Goal: Check status: Check status

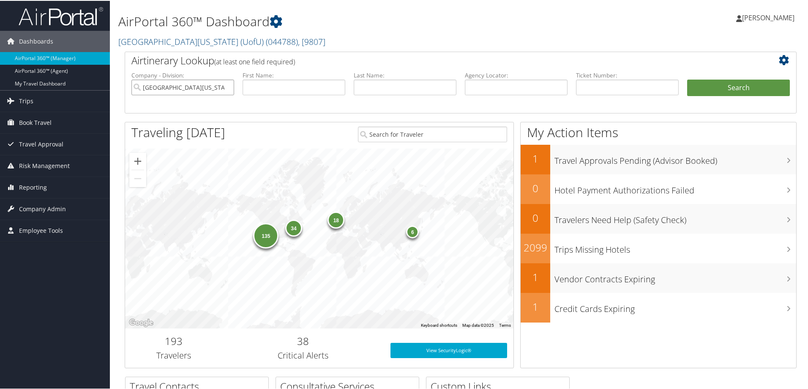
click at [227, 85] on input "University Of Utah (UofU)" at bounding box center [183, 87] width 103 height 16
click at [397, 87] on input "text" at bounding box center [405, 87] width 103 height 16
type input "ma"
click at [715, 87] on button "Search" at bounding box center [739, 87] width 103 height 17
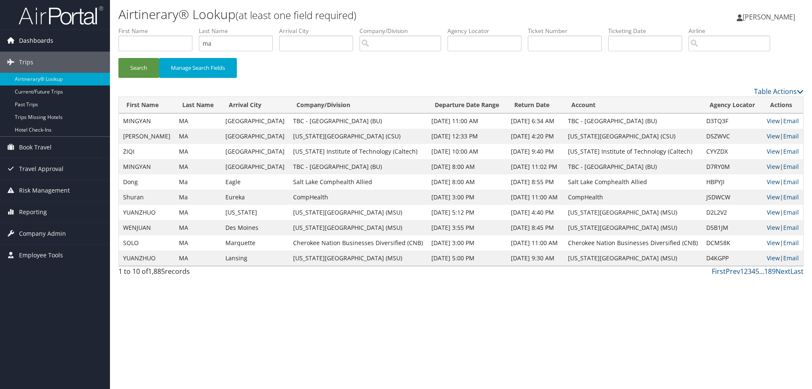
click at [41, 43] on span "Dashboards" at bounding box center [36, 40] width 34 height 21
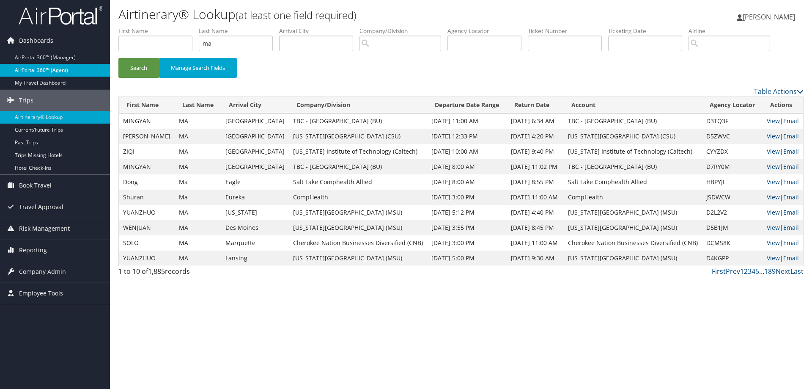
click at [41, 66] on link "AirPortal 360™ (Agent)" at bounding box center [55, 70] width 110 height 13
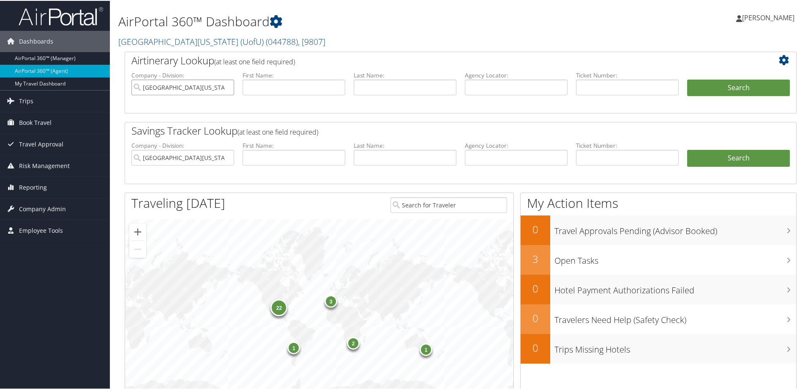
click at [225, 87] on input "University Of Utah (UofU)" at bounding box center [183, 87] width 103 height 16
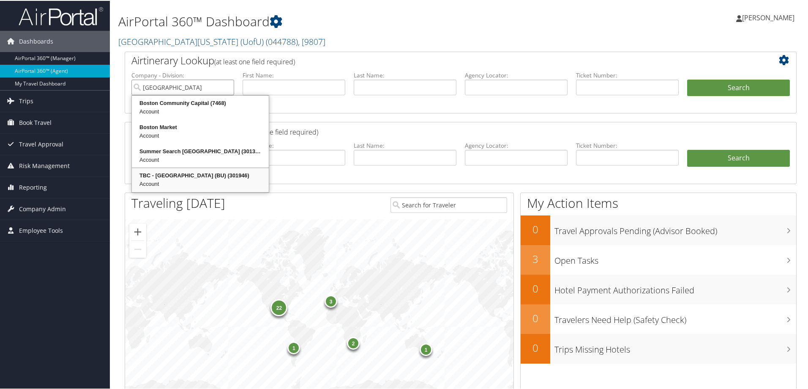
click at [162, 175] on div "TBC - Boston University (BU) (301946)" at bounding box center [200, 174] width 134 height 8
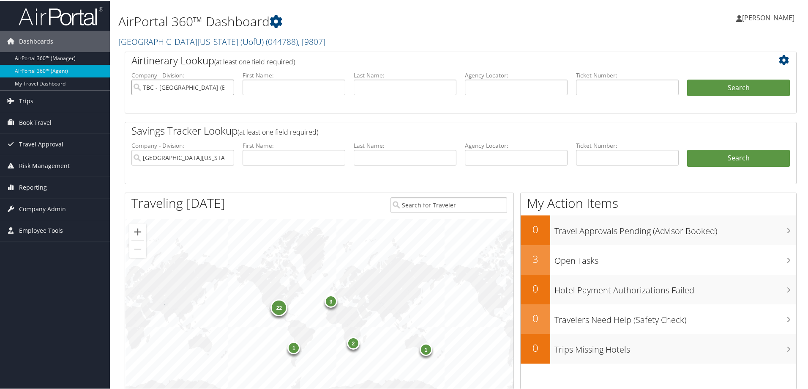
type input "TBC - Boston University (BU)"
click at [283, 84] on input "text" at bounding box center [294, 87] width 103 height 16
type input "zhou"
type input "ma"
click at [724, 87] on button "Search" at bounding box center [739, 87] width 103 height 17
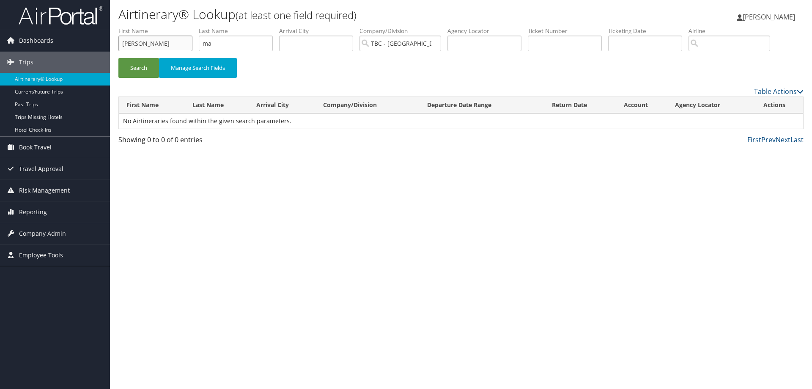
click at [141, 45] on input "zhou" at bounding box center [155, 44] width 74 height 16
type input "[PERSON_NAME]"
click at [136, 71] on button "Search" at bounding box center [138, 68] width 41 height 20
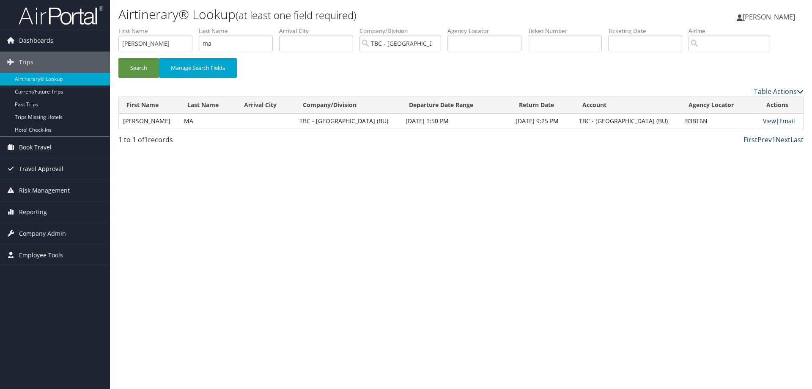
click at [765, 121] on link "View" at bounding box center [769, 121] width 13 height 8
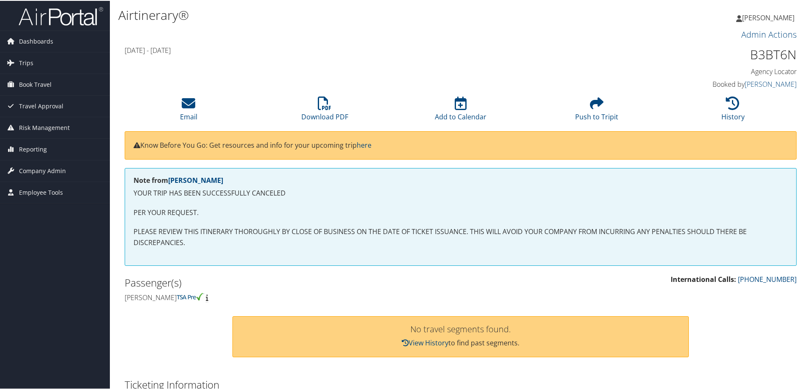
scroll to position [254, 0]
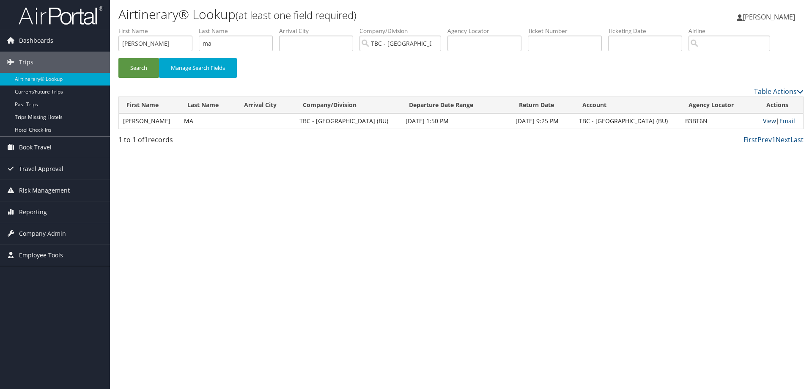
click at [767, 120] on link "View" at bounding box center [769, 121] width 13 height 8
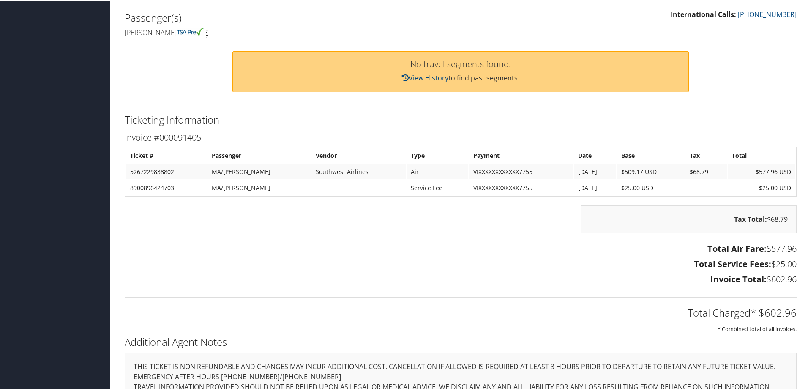
scroll to position [154, 0]
